Goal: Information Seeking & Learning: Learn about a topic

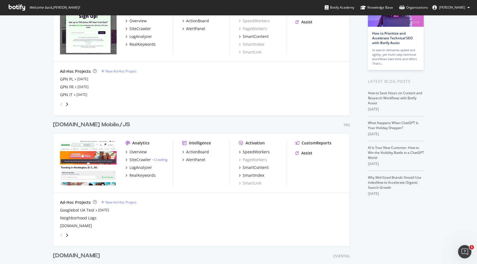
scroll to position [54, 0]
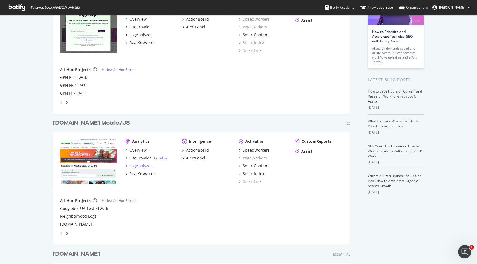
click at [141, 166] on div "LogAnalyzer" at bounding box center [140, 166] width 23 height 6
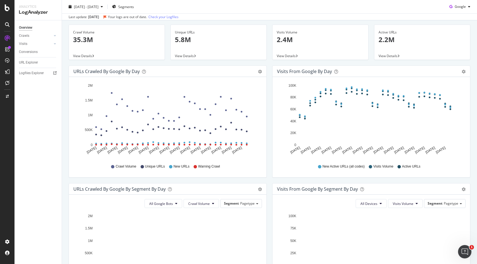
scroll to position [30, 0]
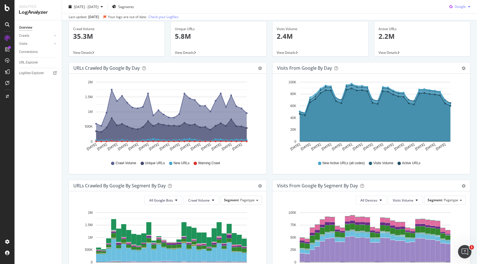
click at [460, 6] on span "Google" at bounding box center [459, 6] width 11 height 5
click at [456, 42] on div "OpenAI" at bounding box center [455, 38] width 38 height 8
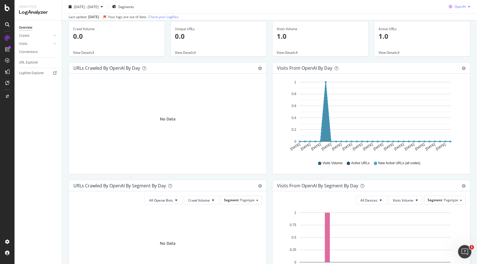
click at [467, 9] on div "OpenAI" at bounding box center [459, 7] width 26 height 8
click at [461, 15] on span "Google" at bounding box center [460, 17] width 21 height 5
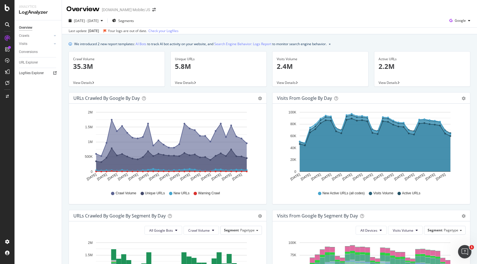
click at [54, 73] on icon at bounding box center [54, 72] width 3 height 3
click at [57, 36] on div at bounding box center [55, 36] width 6 height 6
click at [55, 82] on icon at bounding box center [55, 81] width 2 height 3
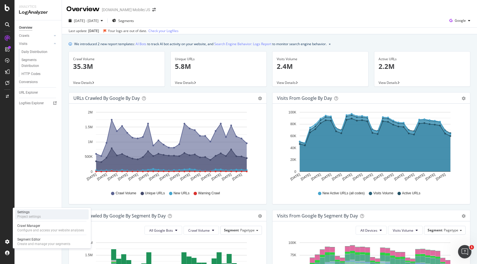
click at [35, 213] on div "Settings" at bounding box center [28, 212] width 23 height 4
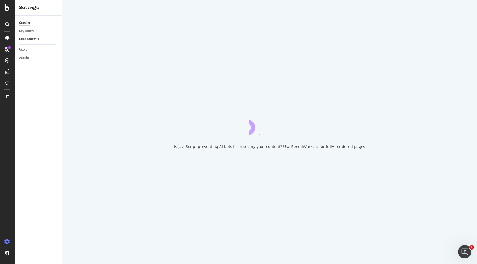
click at [33, 40] on div "Data Sources" at bounding box center [29, 39] width 20 height 6
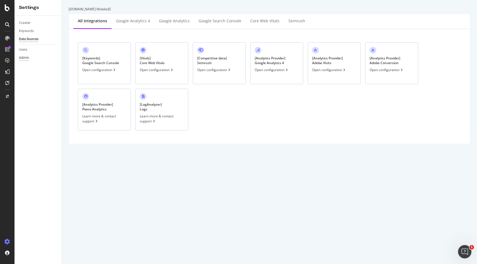
click at [24, 55] on div "Admin" at bounding box center [24, 58] width 10 height 6
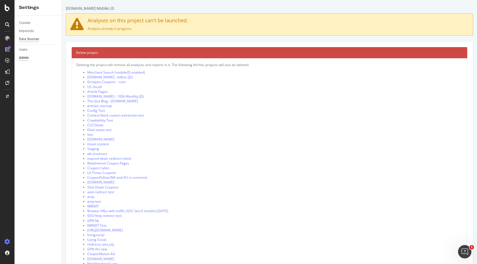
click at [28, 37] on div "Data Sources" at bounding box center [29, 39] width 20 height 6
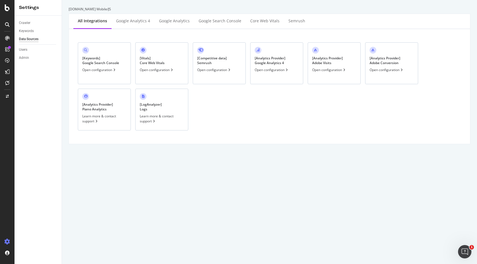
click at [157, 124] on div "[ LogAnalyzer ] Logs Learn more & contact support" at bounding box center [161, 110] width 53 height 42
click at [27, 55] on div "Admin" at bounding box center [24, 58] width 10 height 6
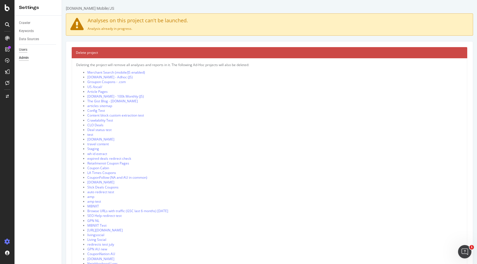
click at [22, 50] on div "Users" at bounding box center [23, 50] width 8 height 6
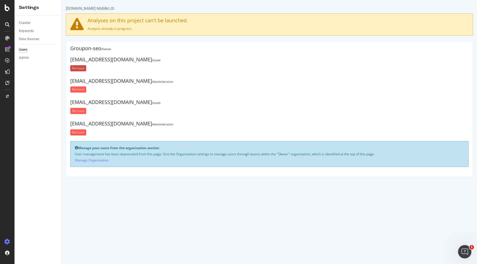
click at [81, 68] on input "Remove" at bounding box center [78, 68] width 16 height 6
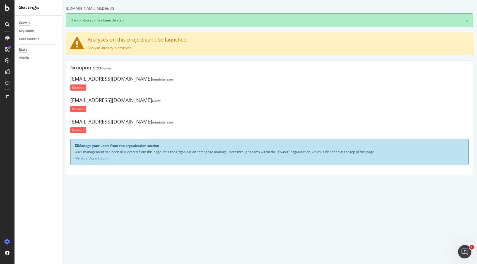
click at [27, 24] on div "Crawler" at bounding box center [24, 23] width 11 height 6
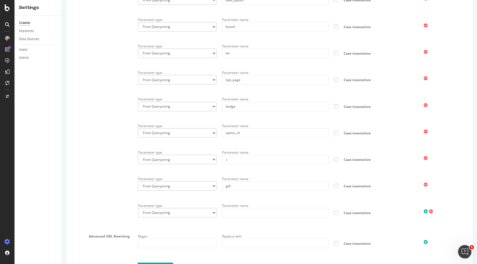
scroll to position [553, 0]
click at [30, 71] on div "LogAnalyzer" at bounding box center [32, 73] width 22 height 6
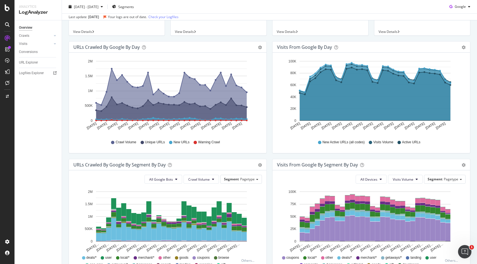
scroll to position [52, 0]
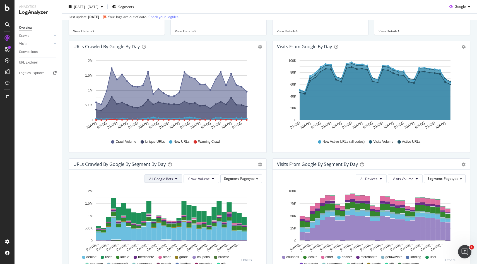
click at [171, 178] on span "All Google Bots" at bounding box center [161, 178] width 24 height 5
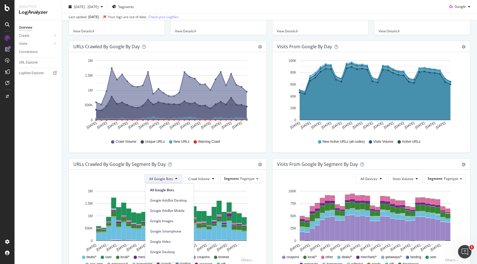
click at [50, 181] on div "Overview Crawls Daily Distribution Segments Distribution HTTP Codes Resources V…" at bounding box center [37, 142] width 47 height 244
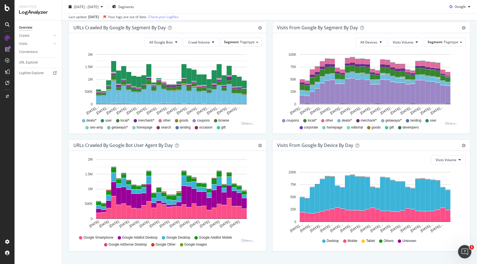
scroll to position [187, 0]
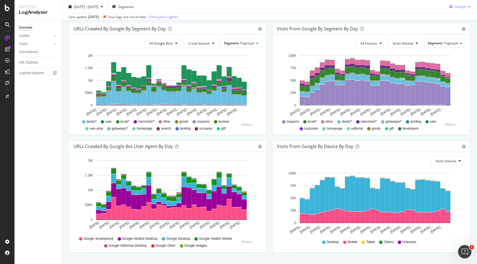
click at [452, 7] on icon "button" at bounding box center [451, 7] width 8 height 8
click at [455, 37] on span "OpenAI" at bounding box center [460, 38] width 21 height 5
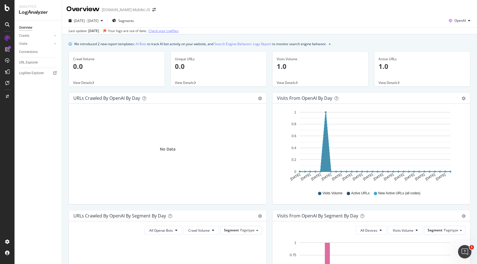
click at [170, 32] on link "Check your Logfiles" at bounding box center [163, 30] width 30 height 5
click at [55, 35] on icon at bounding box center [55, 35] width 2 height 3
click at [33, 42] on div "Daily Distribution" at bounding box center [34, 44] width 26 height 6
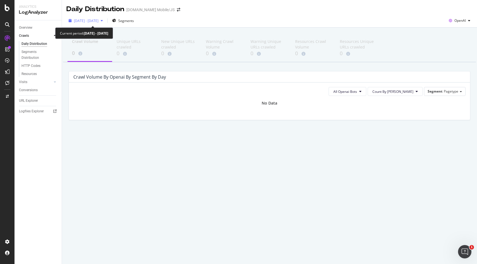
click at [105, 20] on div "button" at bounding box center [101, 20] width 7 height 3
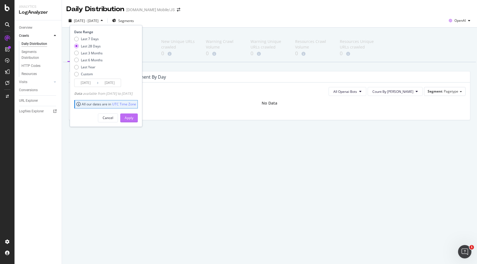
click at [133, 117] on div "Apply" at bounding box center [129, 117] width 9 height 5
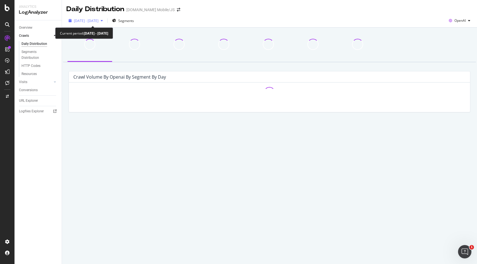
click at [105, 21] on div "button" at bounding box center [101, 20] width 7 height 3
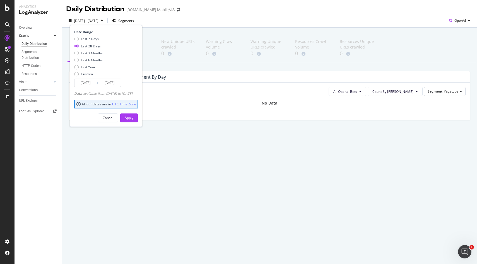
click at [170, 138] on div "Crawl Volume 0 Unique URLs crawled 0 New Unique URLs crawled 0 Warning Crawl Vo…" at bounding box center [269, 87] width 415 height 118
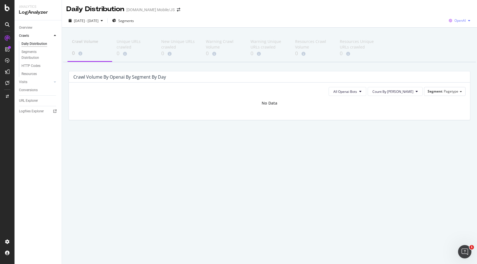
click at [466, 21] on div "button" at bounding box center [469, 20] width 7 height 3
click at [456, 33] on span "Google" at bounding box center [460, 31] width 21 height 5
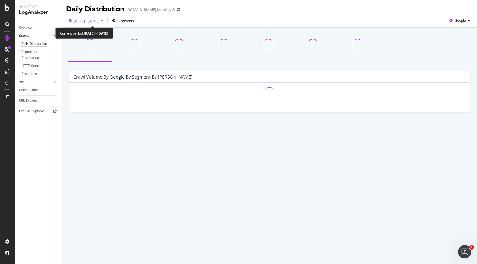
click at [103, 22] on icon "button" at bounding box center [102, 20] width 2 height 3
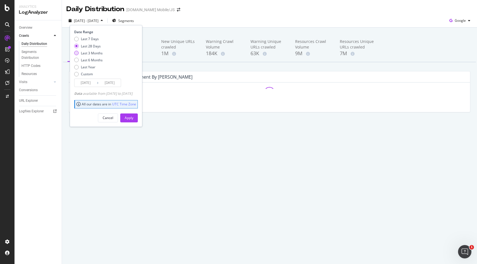
click at [89, 53] on div "Last 3 Months" at bounding box center [92, 53] width 22 height 5
click at [88, 38] on div "Last 7 Days" at bounding box center [90, 39] width 18 height 5
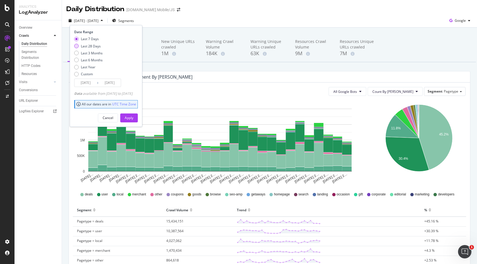
click at [88, 46] on div "Last 28 Days" at bounding box center [91, 46] width 20 height 5
type input "[DATE]"
click at [133, 114] on div "Apply" at bounding box center [129, 118] width 9 height 8
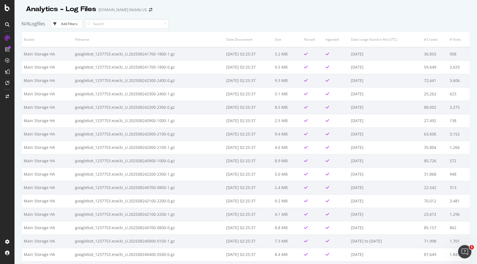
click at [29, 25] on span "Logfiles" at bounding box center [37, 24] width 16 height 6
click at [29, 20] on div "N/A Logfiles Add Filters" at bounding box center [245, 23] width 448 height 15
